Goal: Task Accomplishment & Management: Use online tool/utility

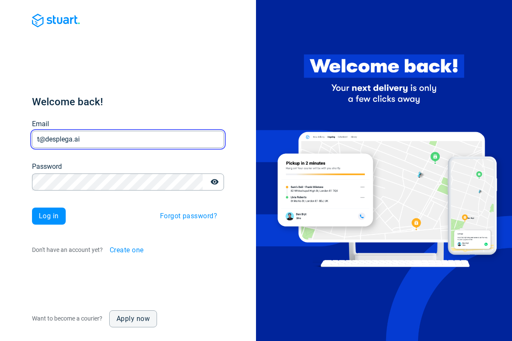
type input "t@desplega.ai"
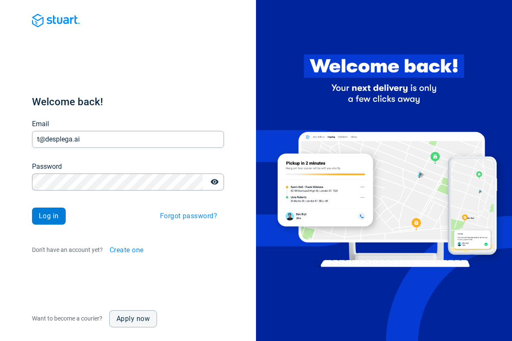
click at [49, 216] on span "Log in" at bounding box center [49, 216] width 20 height 7
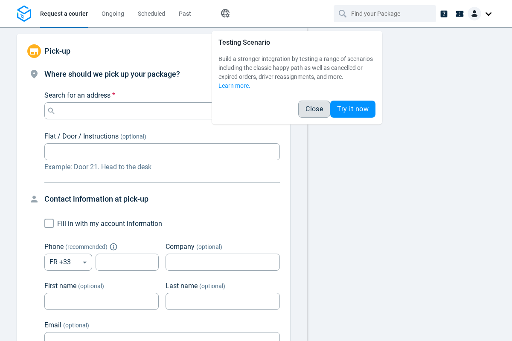
click at [314, 109] on span "Close" at bounding box center [313, 109] width 17 height 7
